Goal: Navigation & Orientation: Find specific page/section

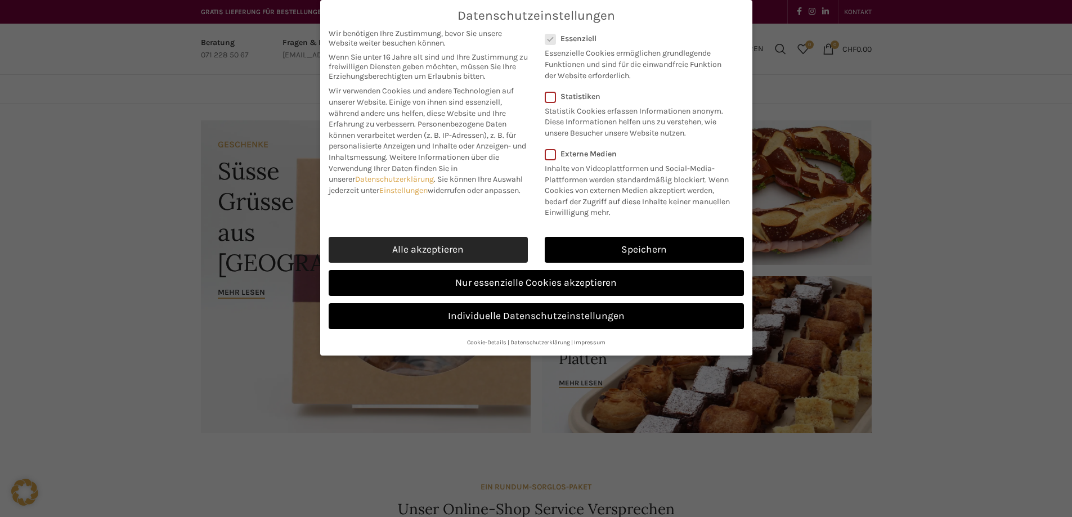
click at [432, 251] on link "Alle akzeptieren" at bounding box center [428, 250] width 199 height 26
checkbox input "true"
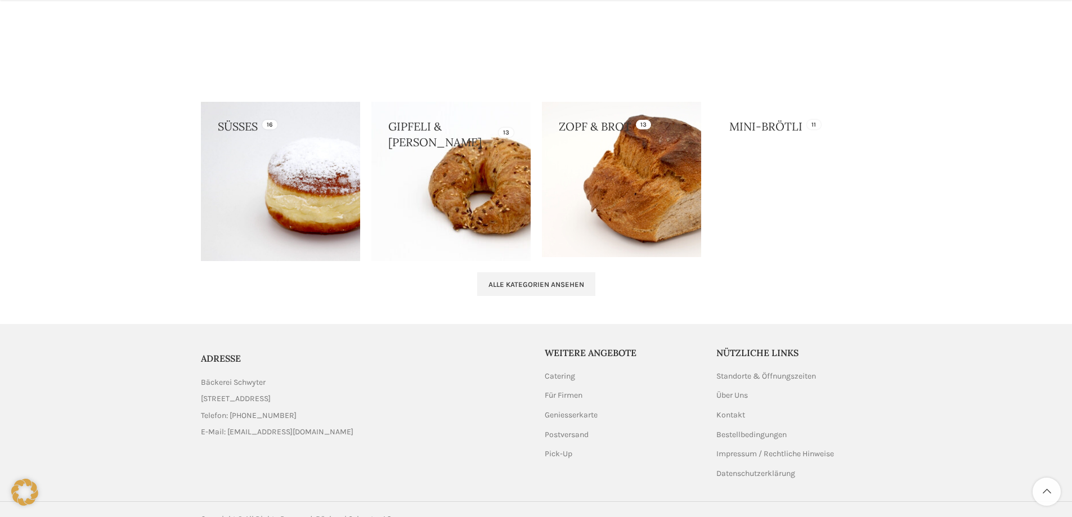
scroll to position [1133, 0]
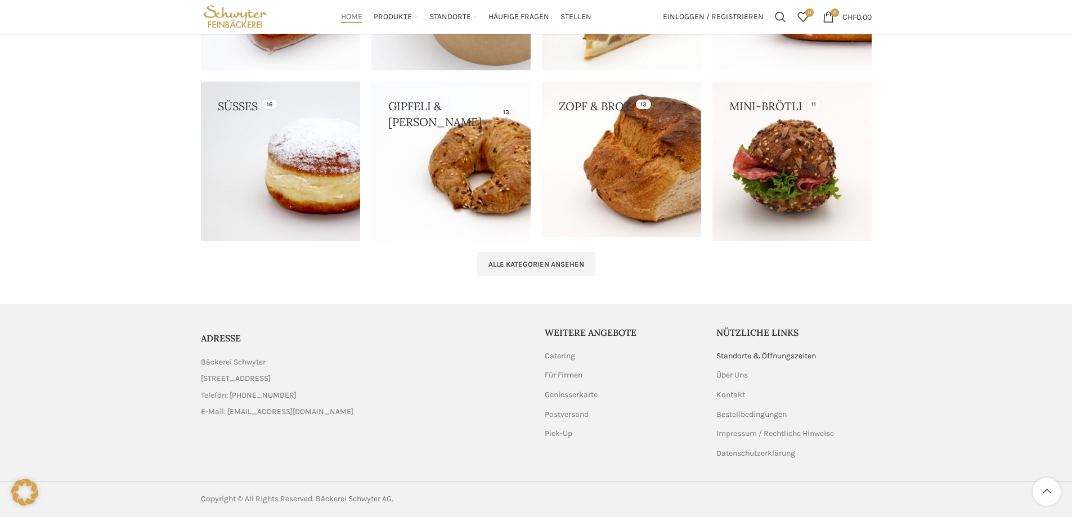
click at [758, 354] on link "Standorte & Öffnungszeiten" at bounding box center [766, 355] width 101 height 11
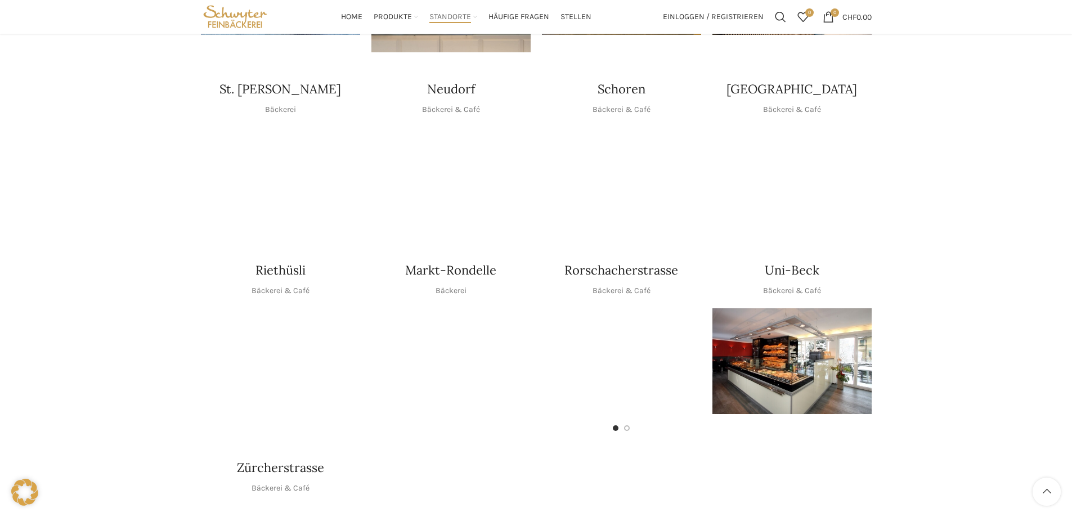
scroll to position [56, 0]
